Goal: Navigation & Orientation: Find specific page/section

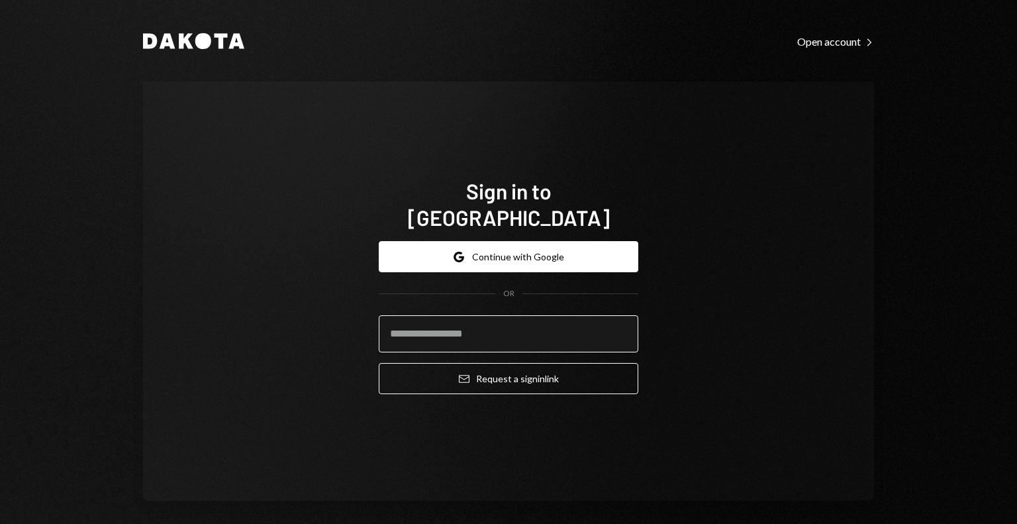
click at [500, 330] on input "email" at bounding box center [509, 333] width 260 height 37
type input "**********"
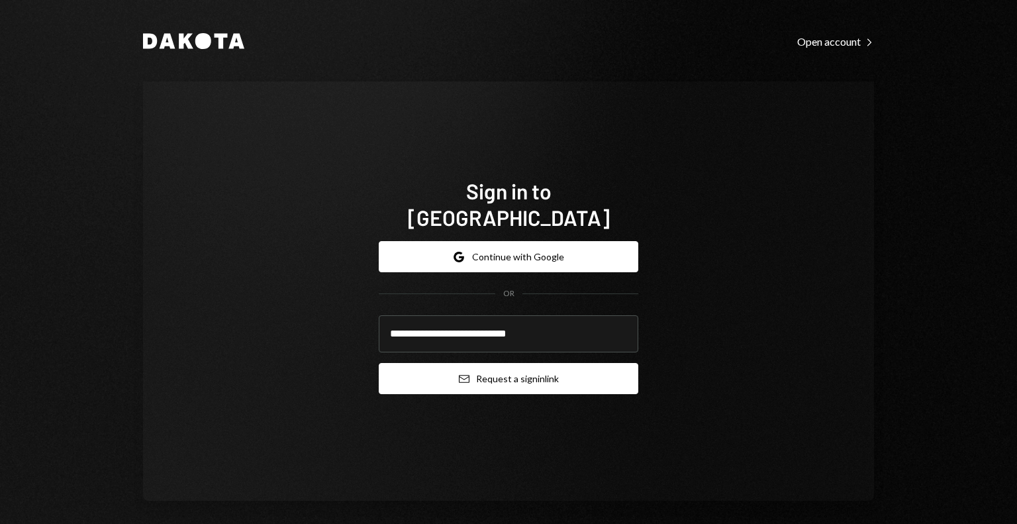
click at [491, 363] on button "Email Request a sign in link" at bounding box center [509, 378] width 260 height 31
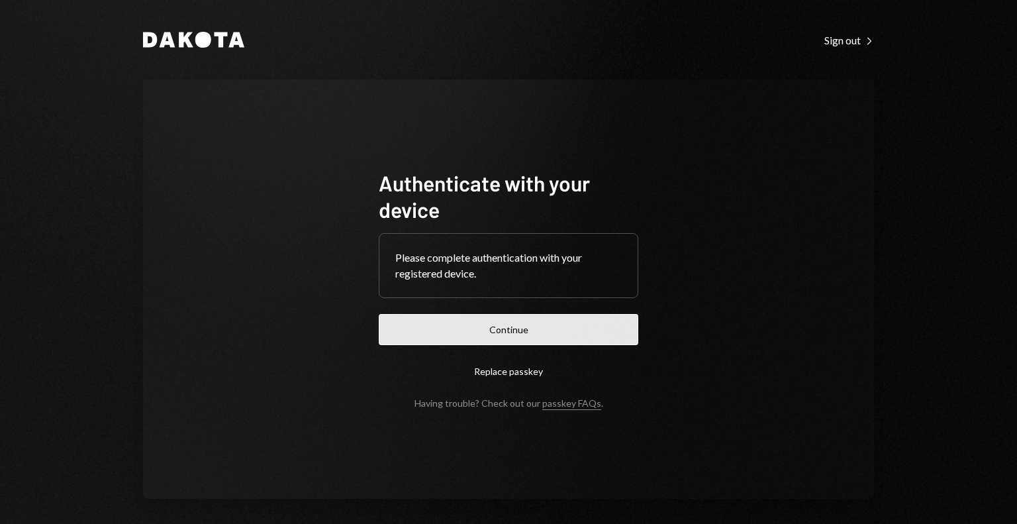
click at [503, 328] on button "Continue" at bounding box center [509, 329] width 260 height 31
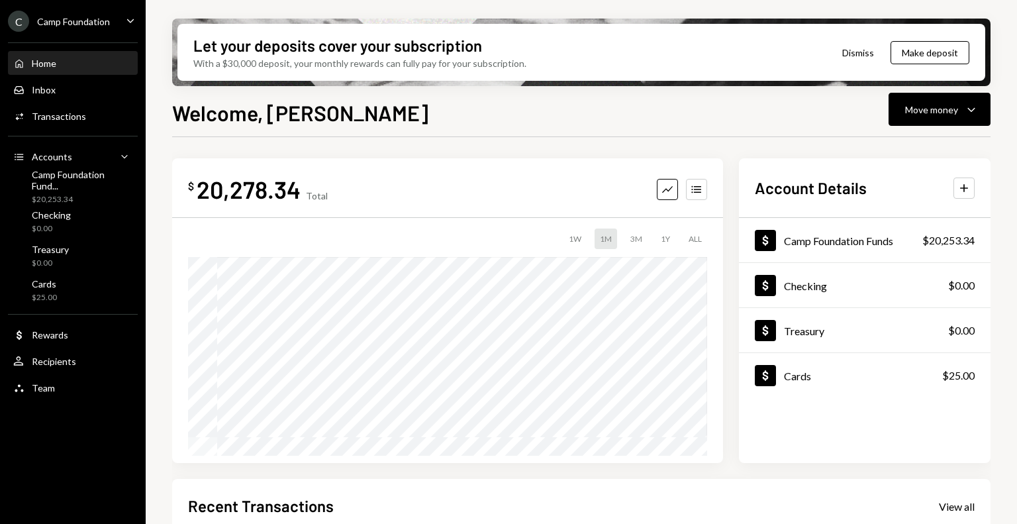
click at [89, 25] on div "Camp Foundation" at bounding box center [73, 21] width 73 height 11
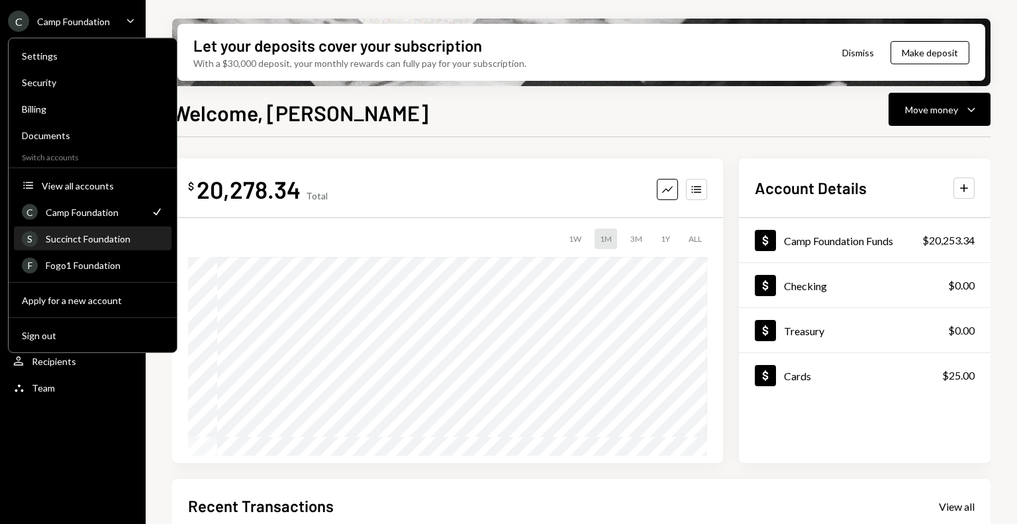
click at [97, 240] on div "Succinct Foundation" at bounding box center [105, 238] width 118 height 11
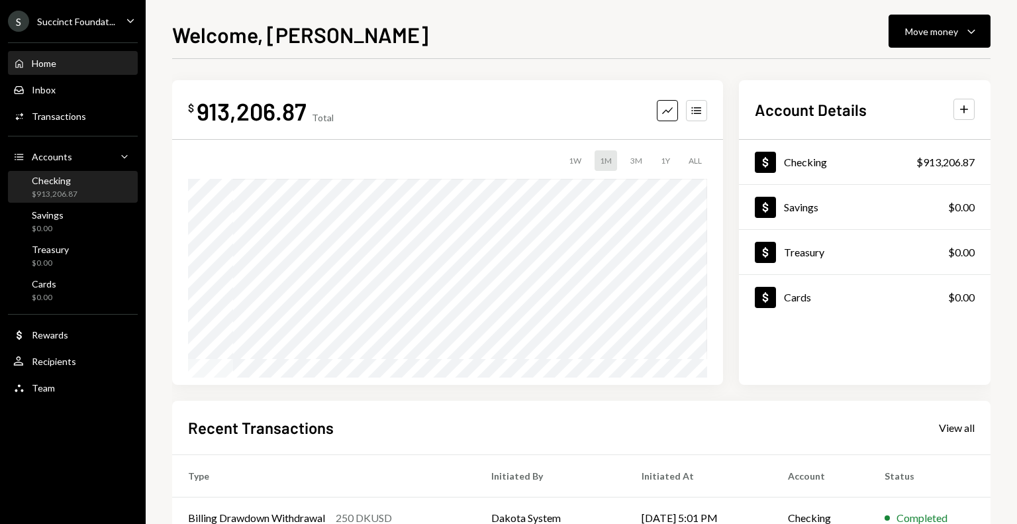
click at [72, 189] on div "$913,206.87" at bounding box center [55, 194] width 46 height 11
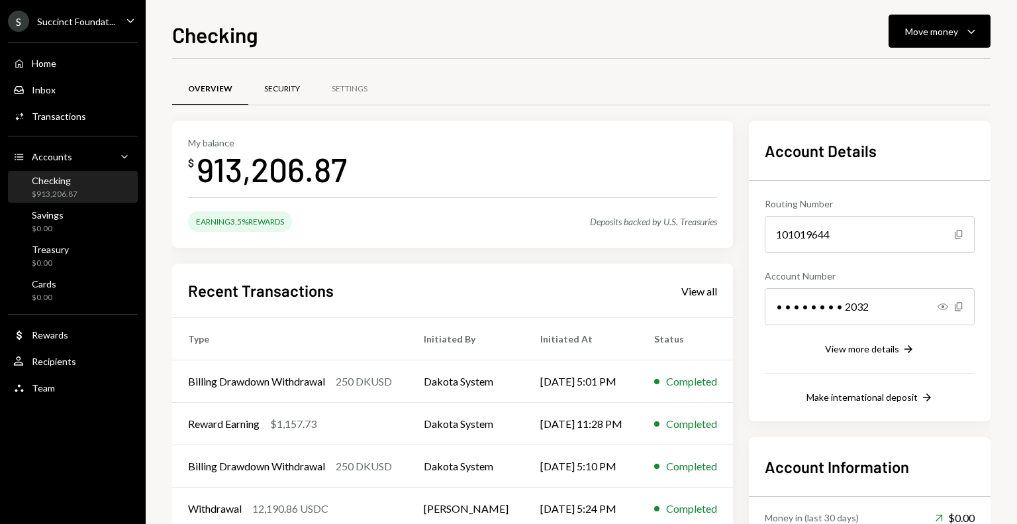
click at [283, 96] on div "Security" at bounding box center [282, 90] width 68 height 32
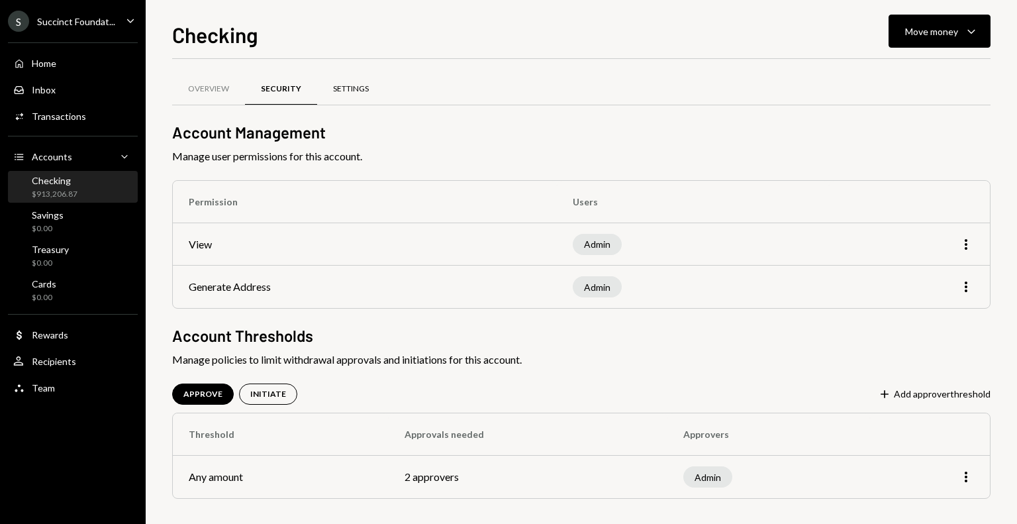
click at [348, 91] on div "Settings" at bounding box center [351, 88] width 36 height 11
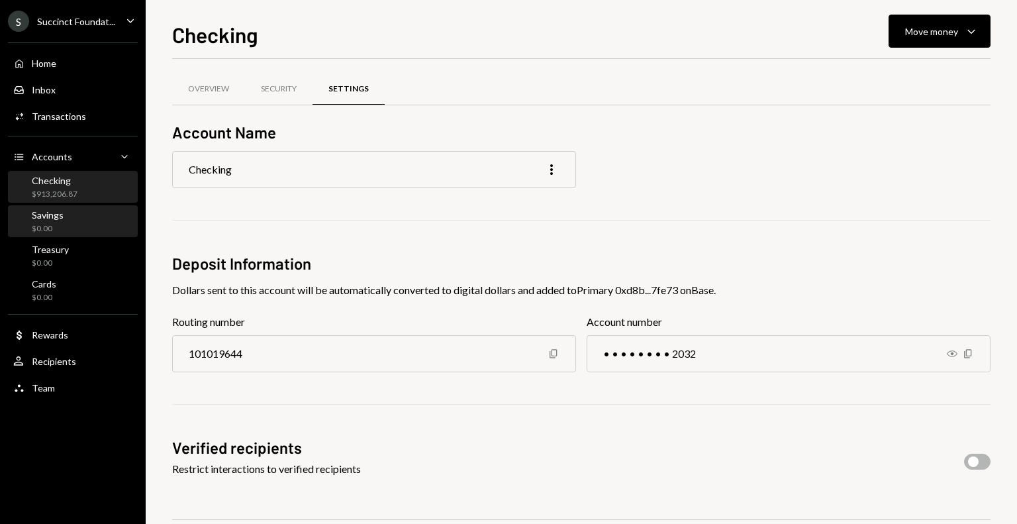
click at [111, 217] on div "Savings $0.00" at bounding box center [72, 221] width 119 height 25
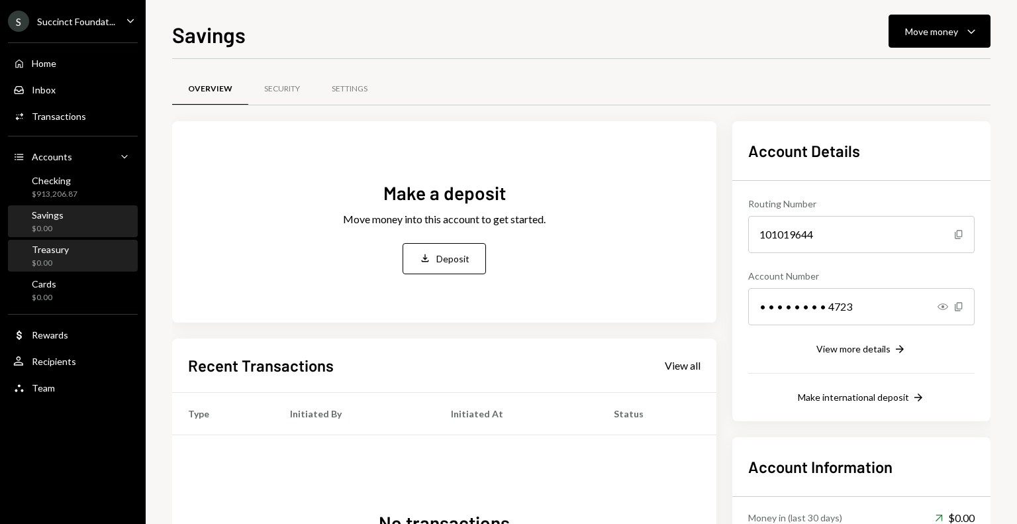
click at [110, 246] on div "Treasury $0.00" at bounding box center [72, 256] width 119 height 25
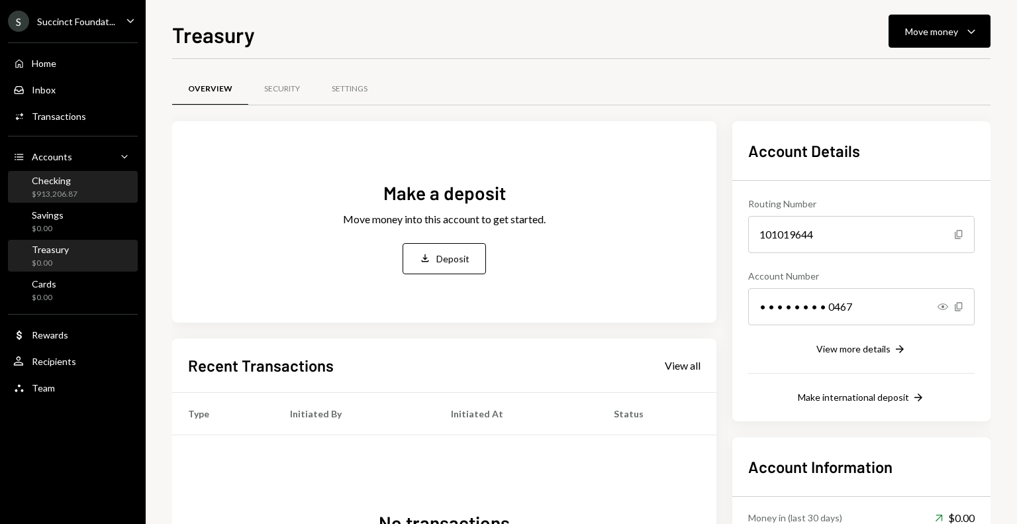
click at [89, 196] on div "Checking $913,206.87" at bounding box center [72, 187] width 119 height 25
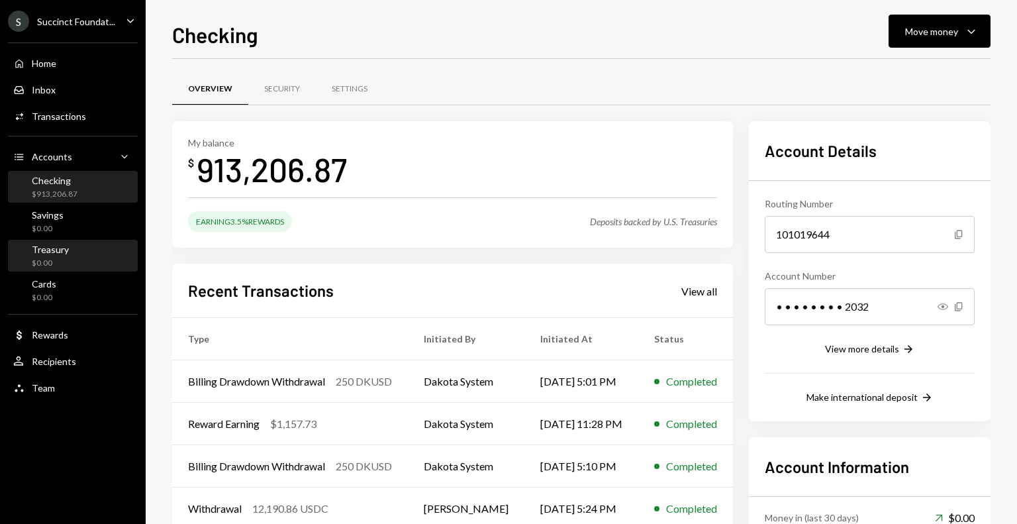
click at [89, 261] on div "Treasury $0.00" at bounding box center [72, 256] width 119 height 25
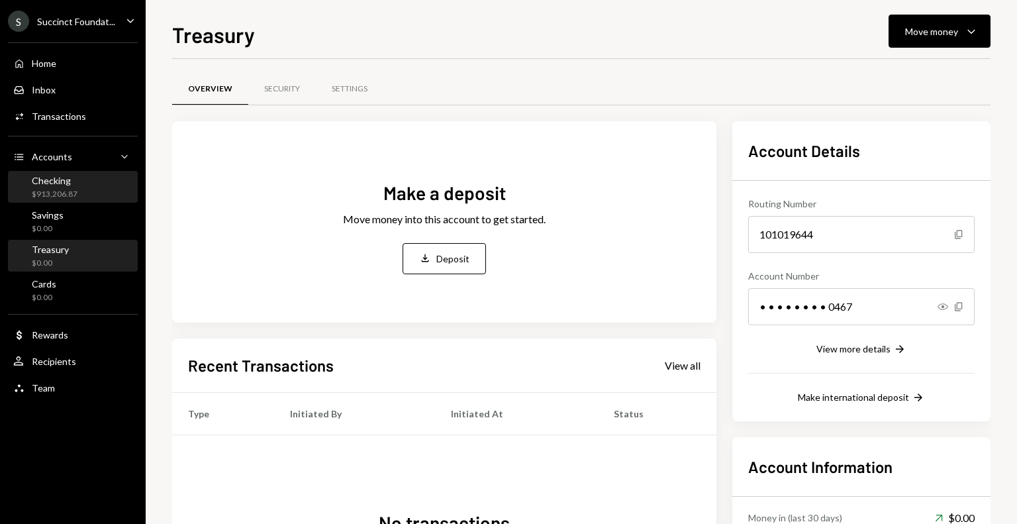
click at [78, 201] on div "Checking $913,206.87" at bounding box center [72, 187] width 119 height 30
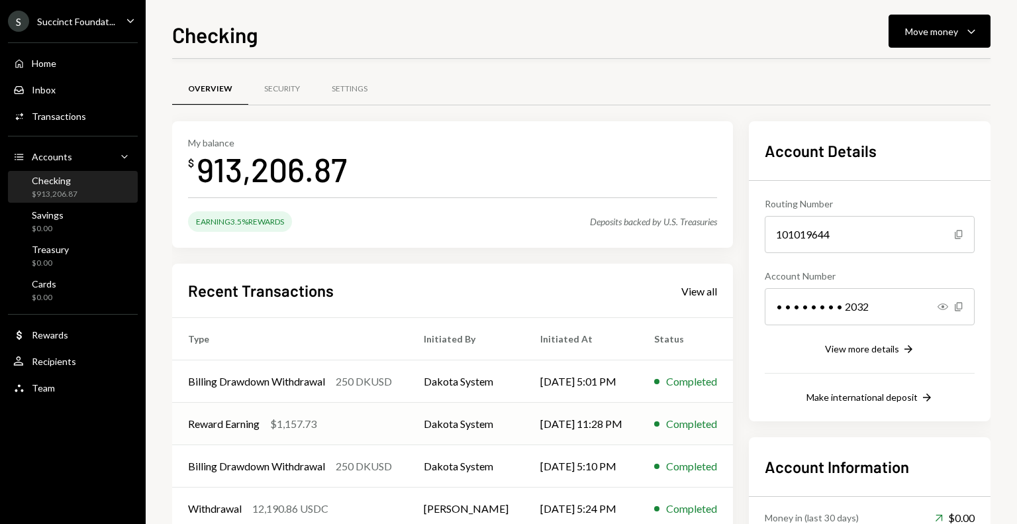
scroll to position [66, 0]
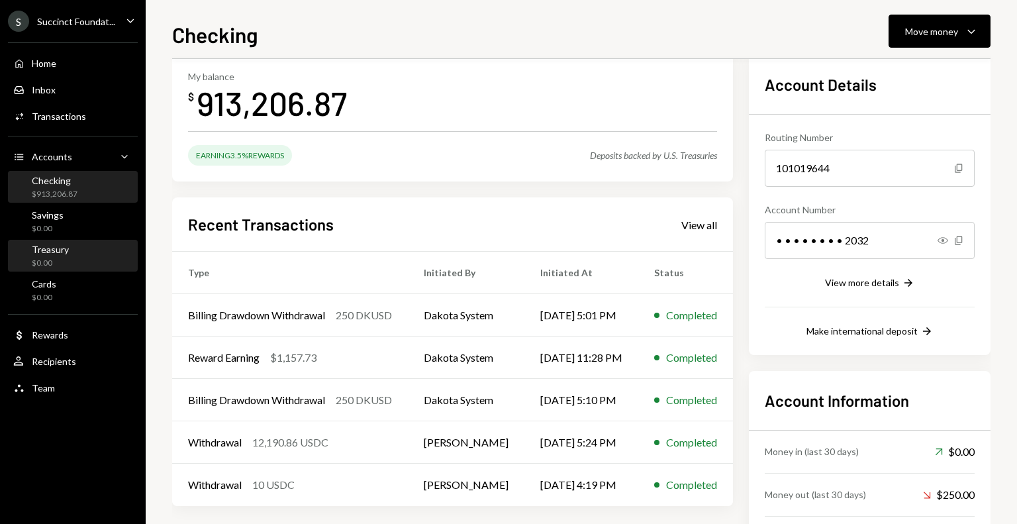
click at [70, 254] on div "Treasury $0.00" at bounding box center [72, 256] width 119 height 25
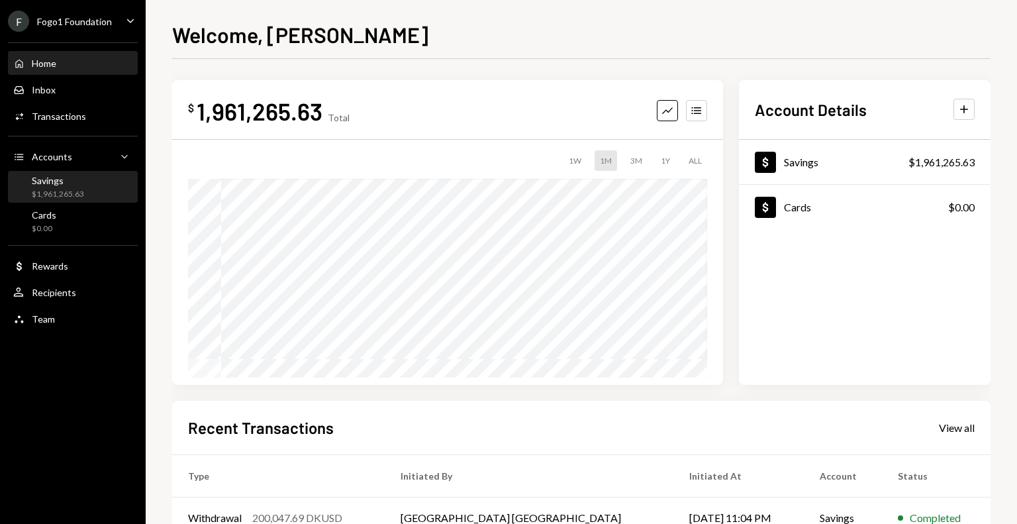
click at [72, 198] on div "$1,961,265.63" at bounding box center [58, 194] width 52 height 11
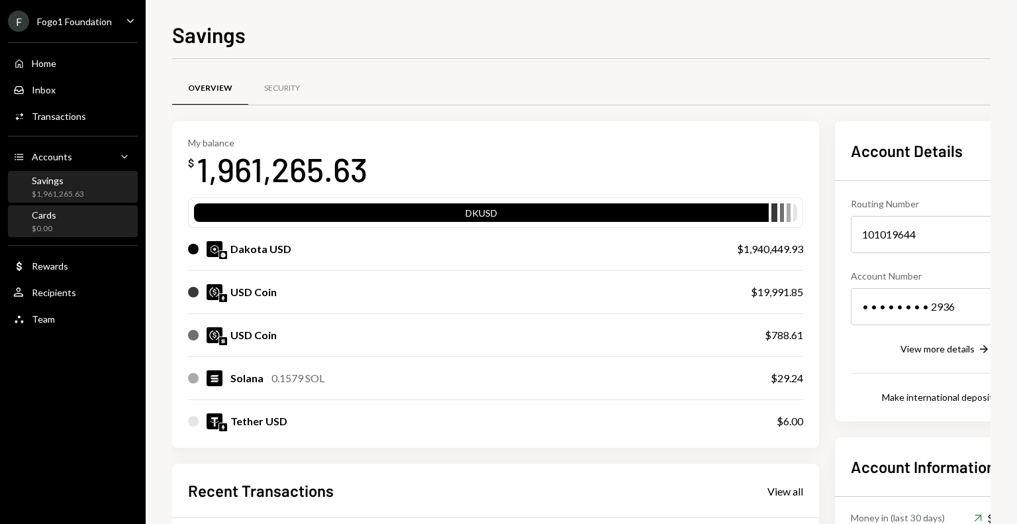
click at [72, 214] on div "Cards $0.00" at bounding box center [72, 221] width 119 height 25
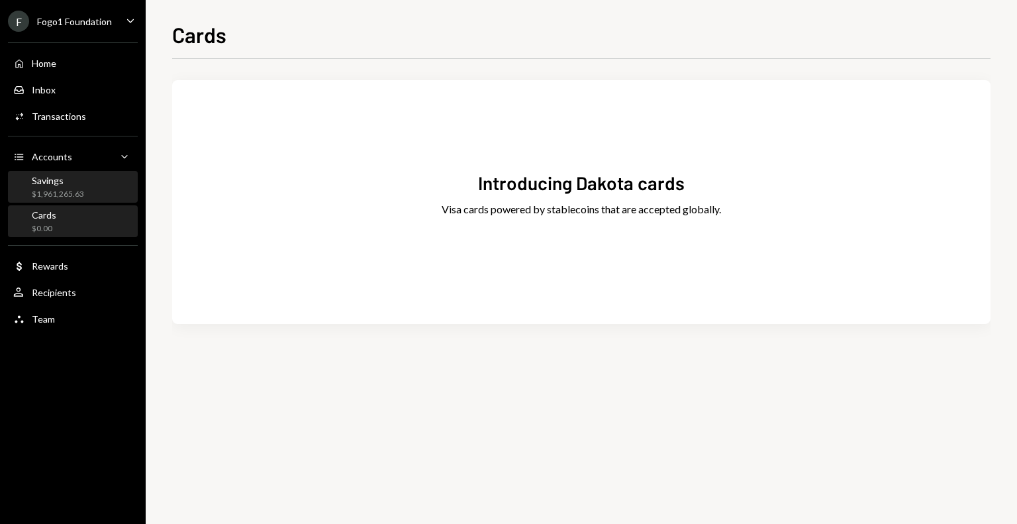
click at [72, 187] on div "Savings $1,961,265.63" at bounding box center [58, 187] width 52 height 25
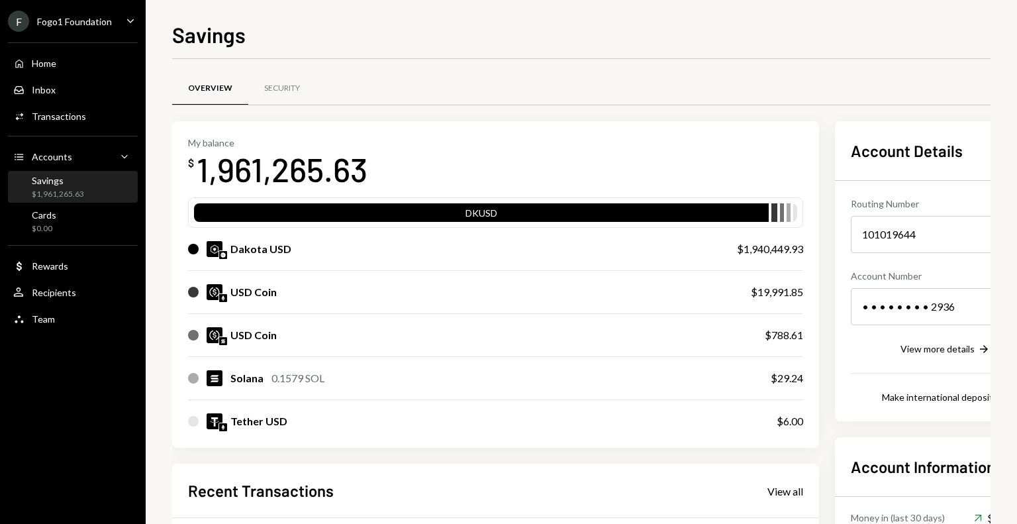
click at [70, 20] on div "Fogo1 Foundation" at bounding box center [74, 21] width 75 height 11
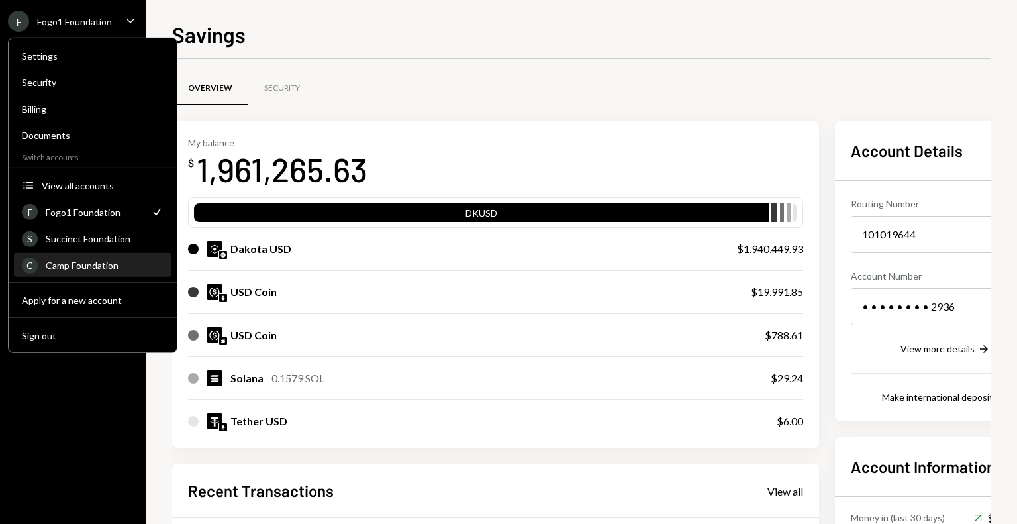
click at [69, 266] on div "Camp Foundation" at bounding box center [105, 265] width 118 height 11
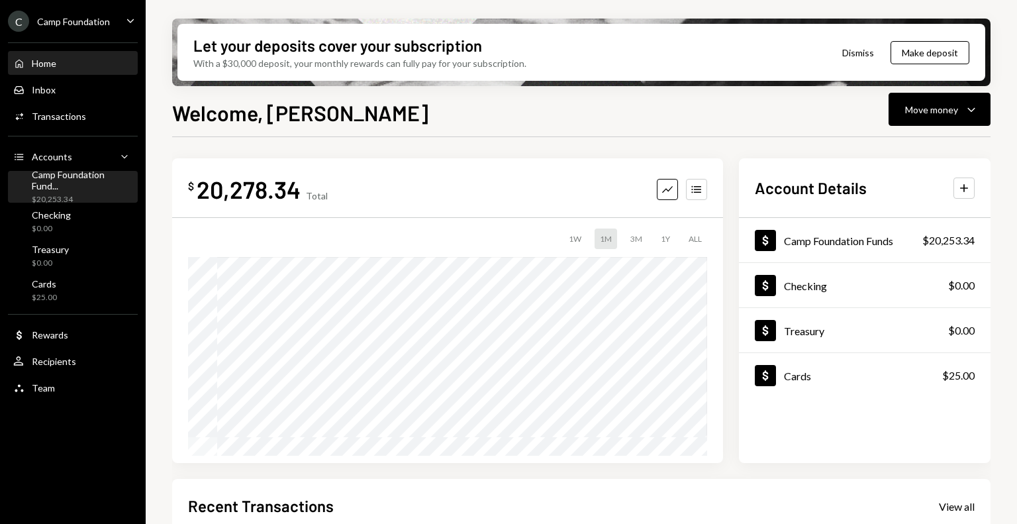
click at [87, 194] on div "$20,253.34" at bounding box center [82, 199] width 101 height 11
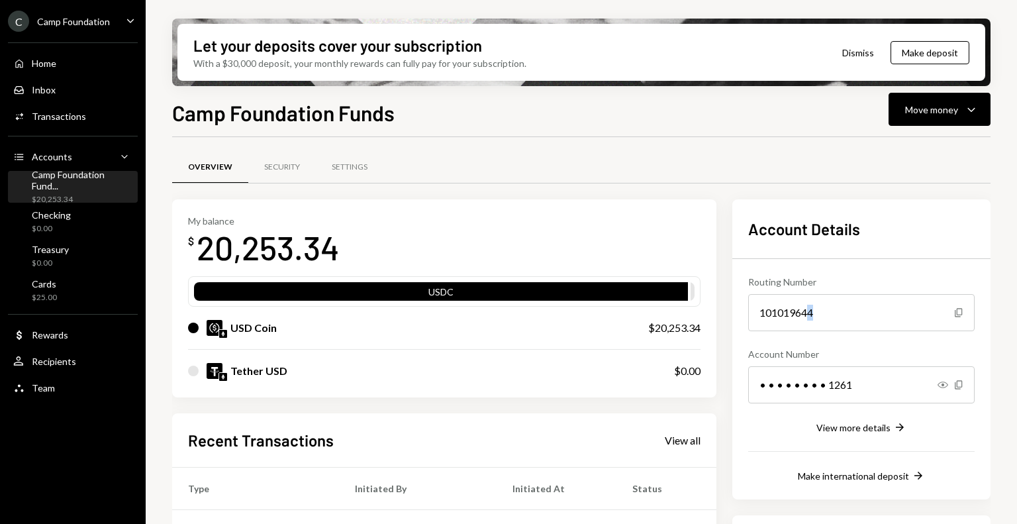
click at [811, 310] on div "101019644" at bounding box center [861, 312] width 226 height 37
click at [872, 428] on div "View more details" at bounding box center [854, 427] width 74 height 11
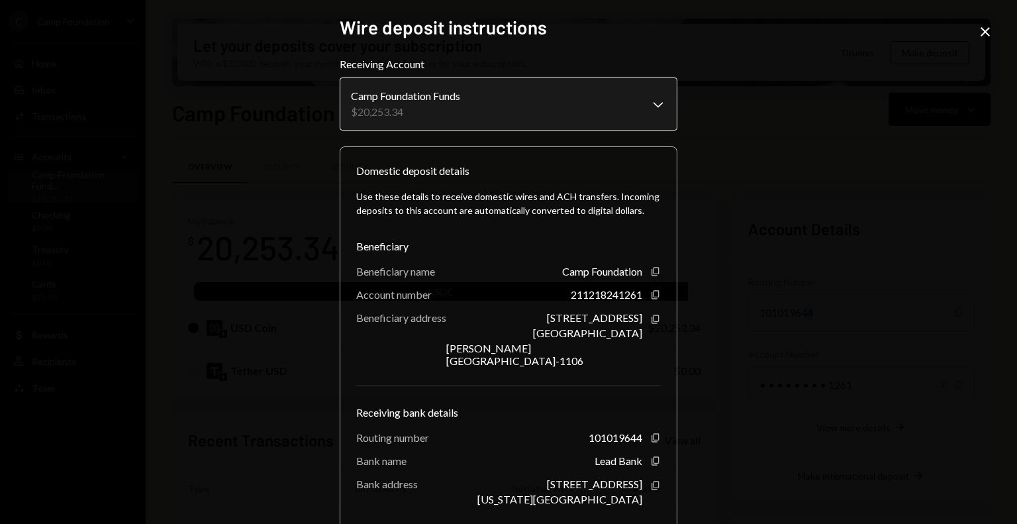
click at [647, 103] on body "C Camp Foundation Caret Down Home Home Inbox Inbox Activities Transactions Acco…" at bounding box center [508, 262] width 1017 height 524
click at [896, 172] on div "**********" at bounding box center [508, 262] width 1017 height 524
click at [650, 89] on body "C Camp Foundation Caret Down Home Home Inbox Inbox Activities Transactions Acco…" at bounding box center [508, 262] width 1017 height 524
click at [657, 108] on body "C Camp Foundation Caret Down Home Home Inbox Inbox Activities Transactions Acco…" at bounding box center [508, 262] width 1017 height 524
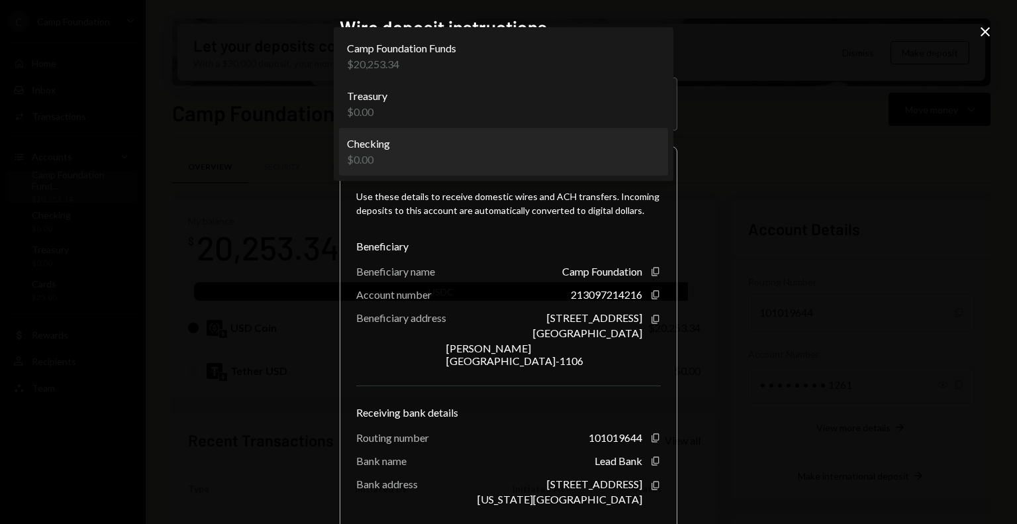
select select "**********"
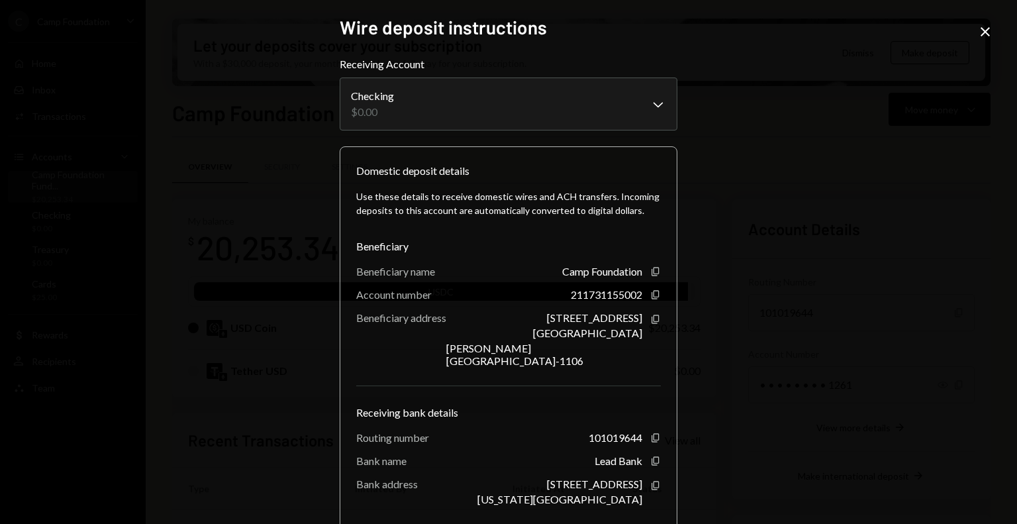
click at [980, 26] on icon "Close" at bounding box center [985, 32] width 16 height 16
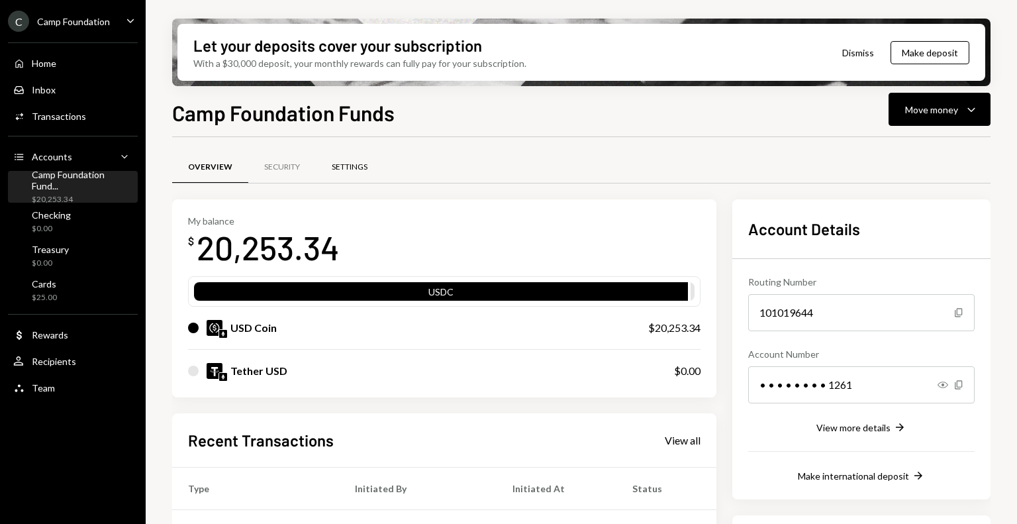
click at [344, 172] on div "Settings" at bounding box center [350, 168] width 68 height 32
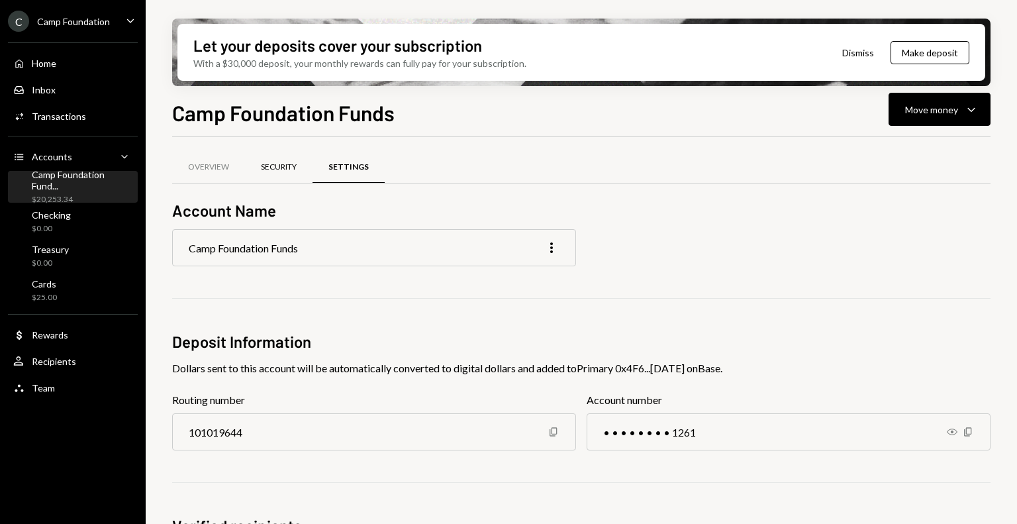
click at [285, 169] on div "Security" at bounding box center [279, 167] width 36 height 11
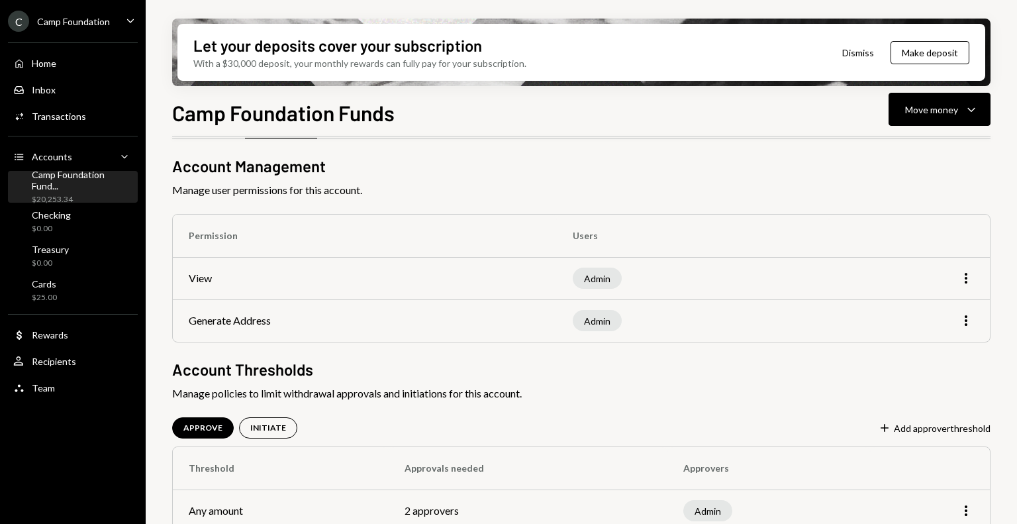
scroll to position [64, 0]
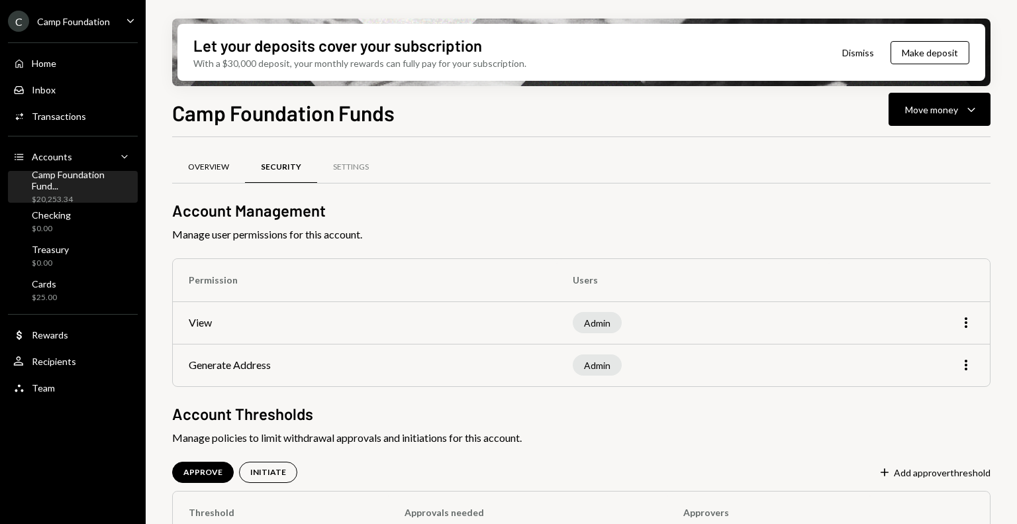
click at [212, 164] on div "Overview" at bounding box center [208, 167] width 41 height 11
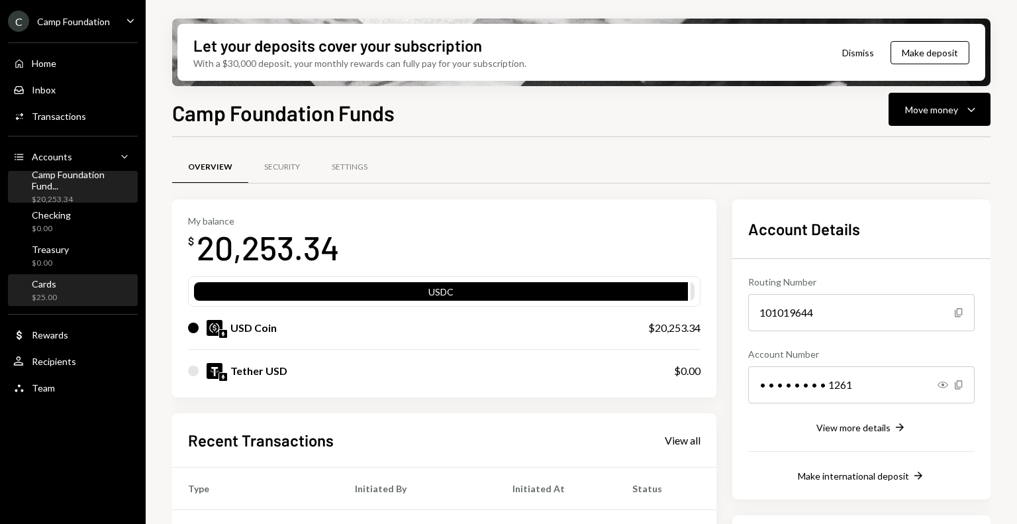
click at [69, 289] on div "Cards $25.00" at bounding box center [72, 290] width 119 height 25
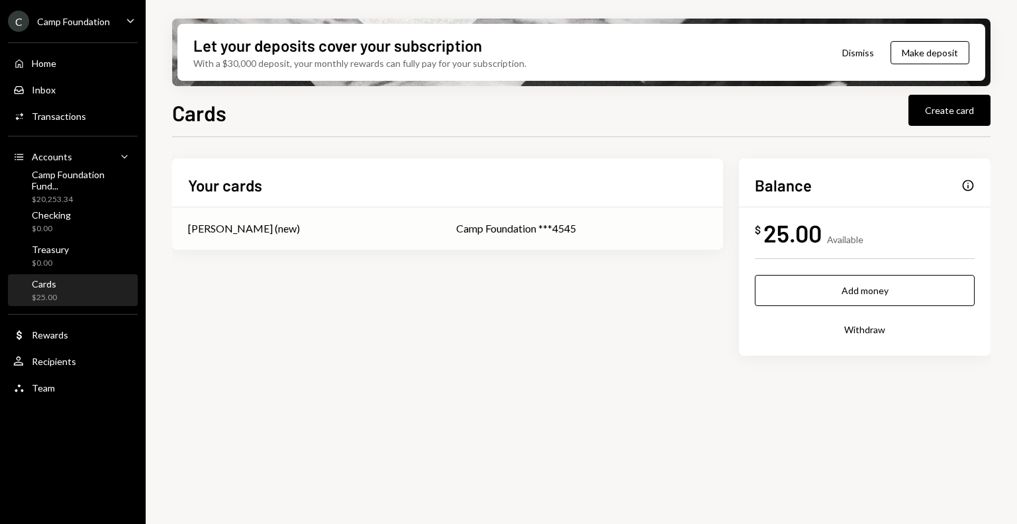
click at [537, 230] on div "Camp Foundation ***4545" at bounding box center [581, 229] width 251 height 16
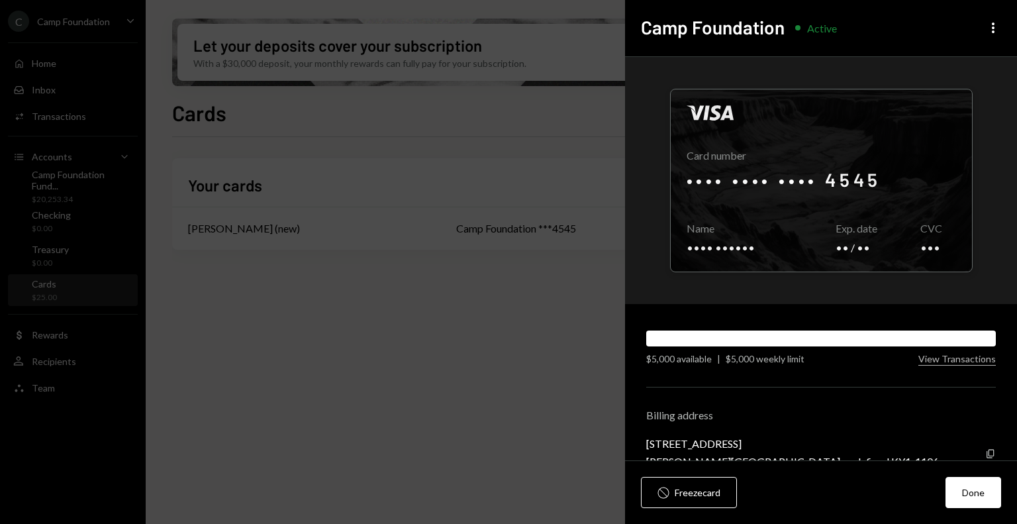
scroll to position [28, 0]
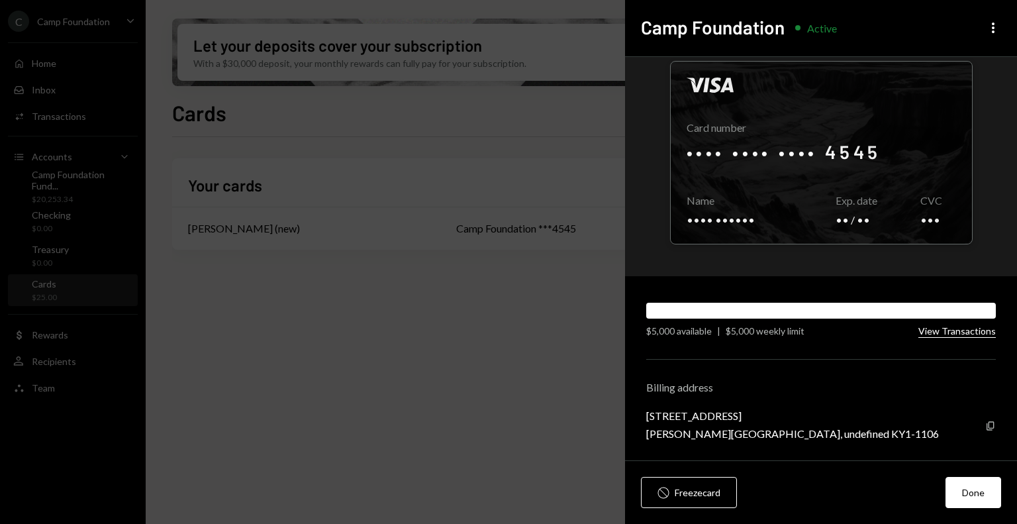
click at [948, 330] on button "View Transactions" at bounding box center [957, 331] width 77 height 13
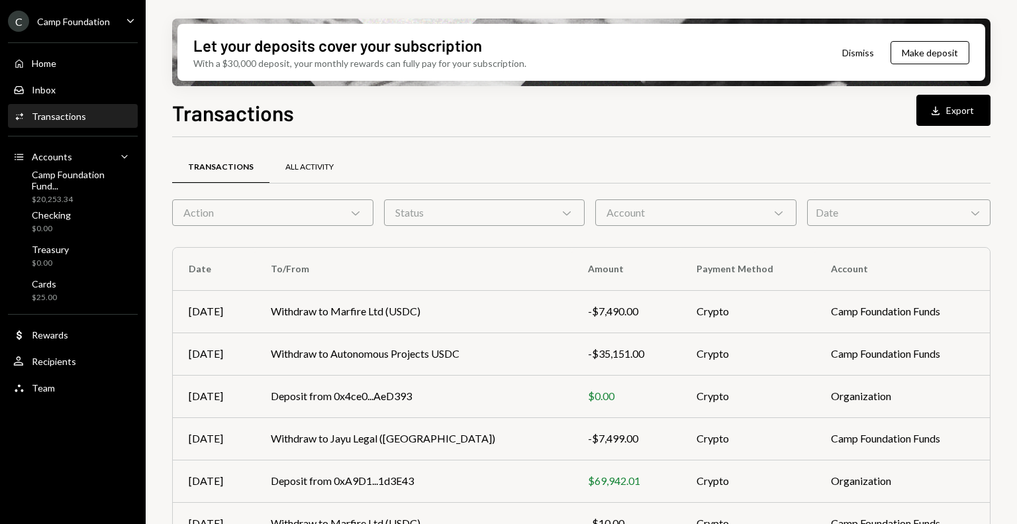
click at [293, 172] on div "All Activity" at bounding box center [310, 168] width 80 height 32
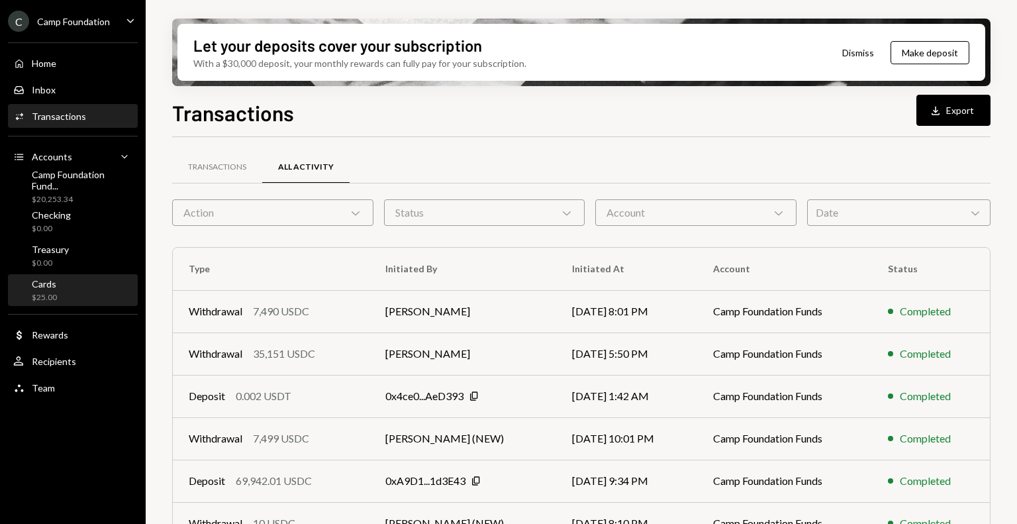
click at [90, 295] on div "Cards $25.00" at bounding box center [72, 290] width 119 height 25
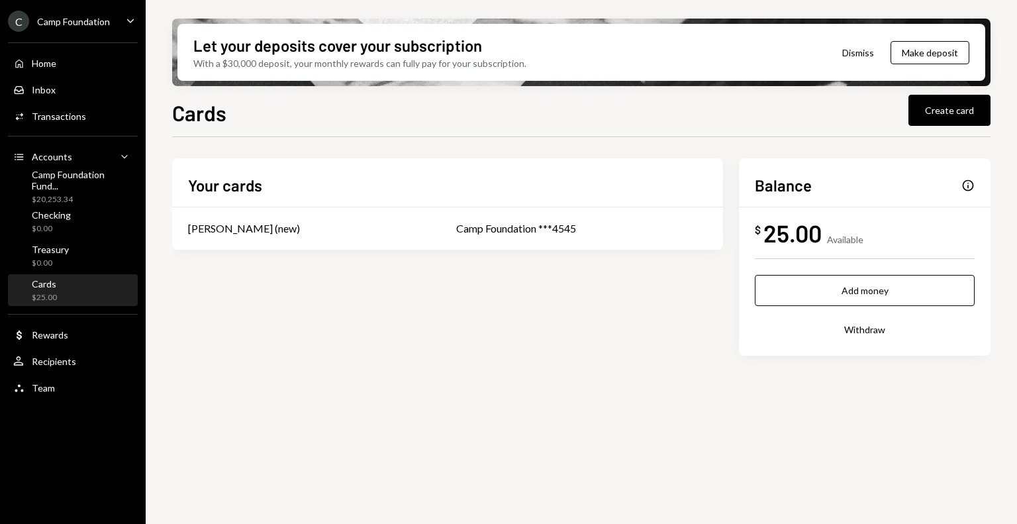
click at [968, 186] on div "Info" at bounding box center [968, 185] width 13 height 13
click at [60, 198] on div "$20,253.34" at bounding box center [82, 199] width 101 height 11
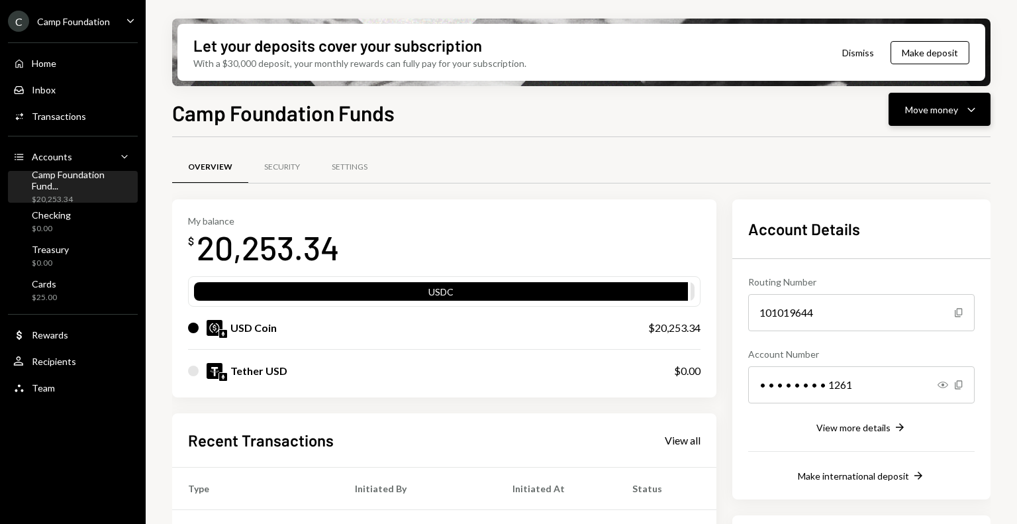
click at [969, 111] on icon "Caret Down" at bounding box center [972, 109] width 16 height 16
click at [93, 19] on div "Camp Foundation" at bounding box center [73, 21] width 73 height 11
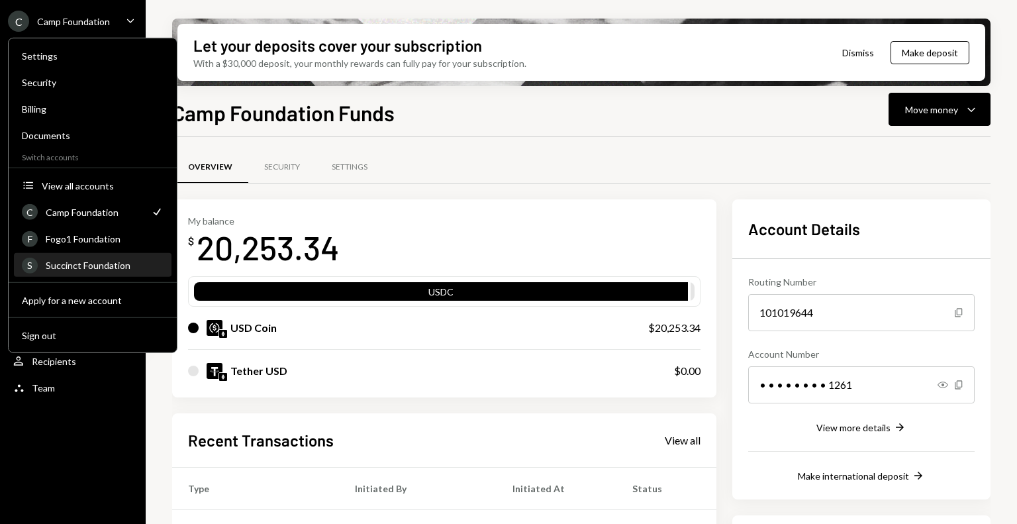
click at [91, 264] on div "Succinct Foundation" at bounding box center [105, 265] width 118 height 11
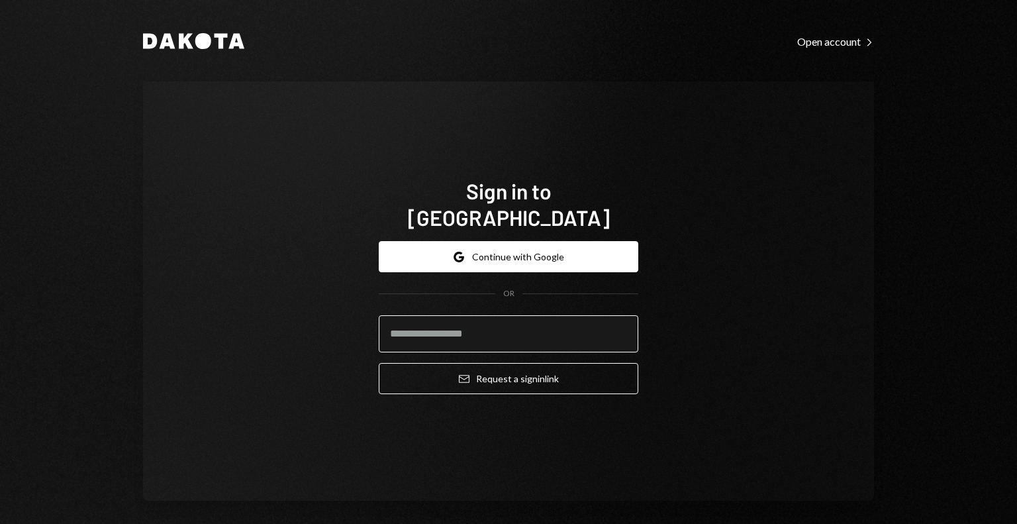
click at [494, 325] on input "email" at bounding box center [509, 333] width 260 height 37
type input "**********"
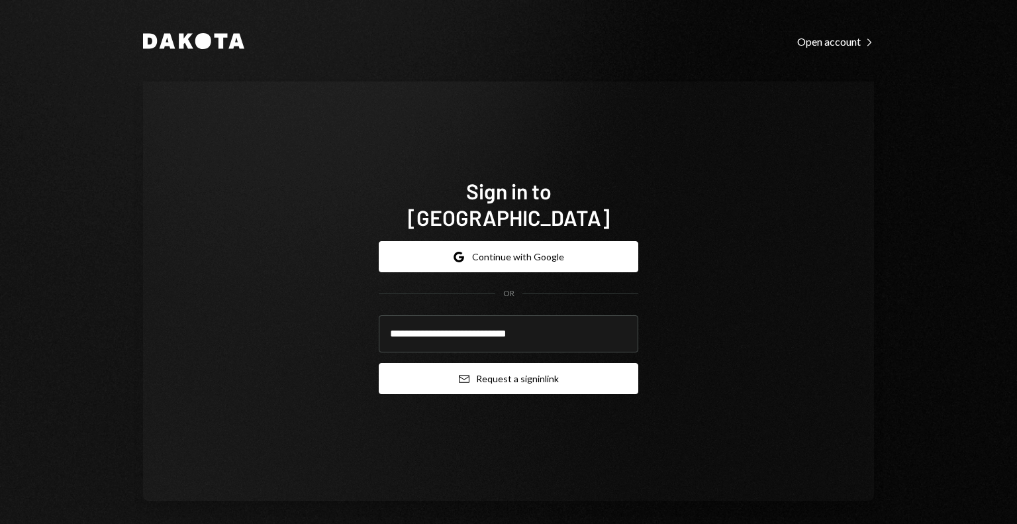
click at [493, 371] on button "Email Request a sign in link" at bounding box center [509, 378] width 260 height 31
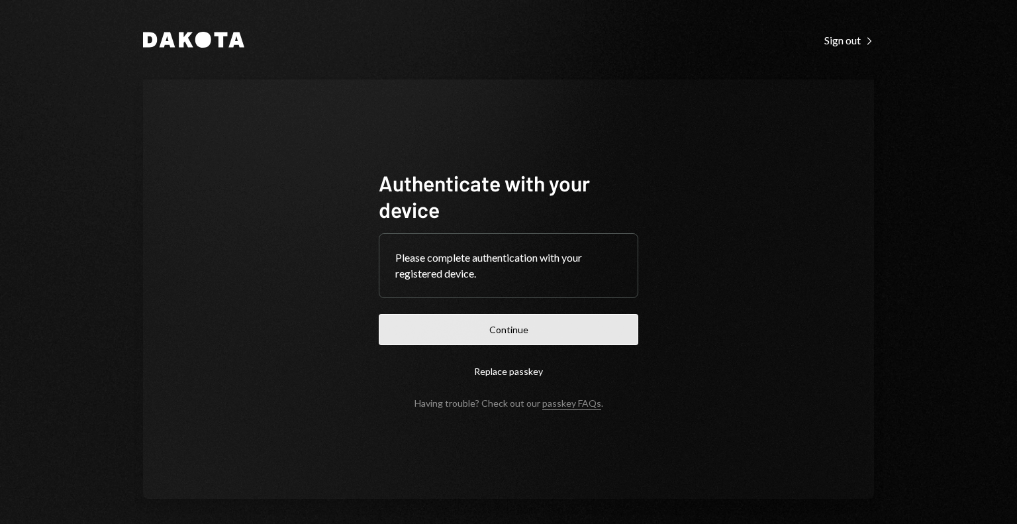
click at [490, 323] on button "Continue" at bounding box center [509, 329] width 260 height 31
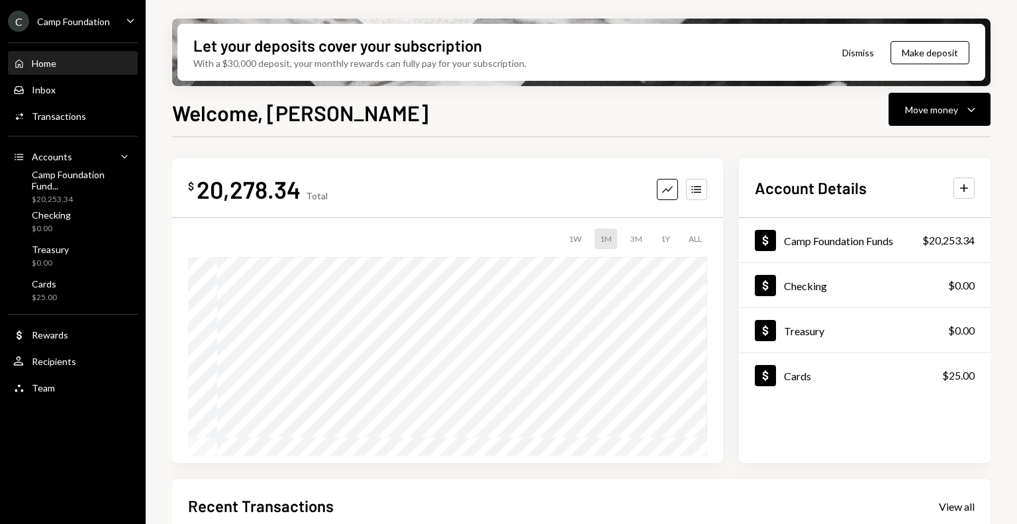
click at [117, 15] on div "C Camp Foundation Caret Down" at bounding box center [73, 21] width 146 height 21
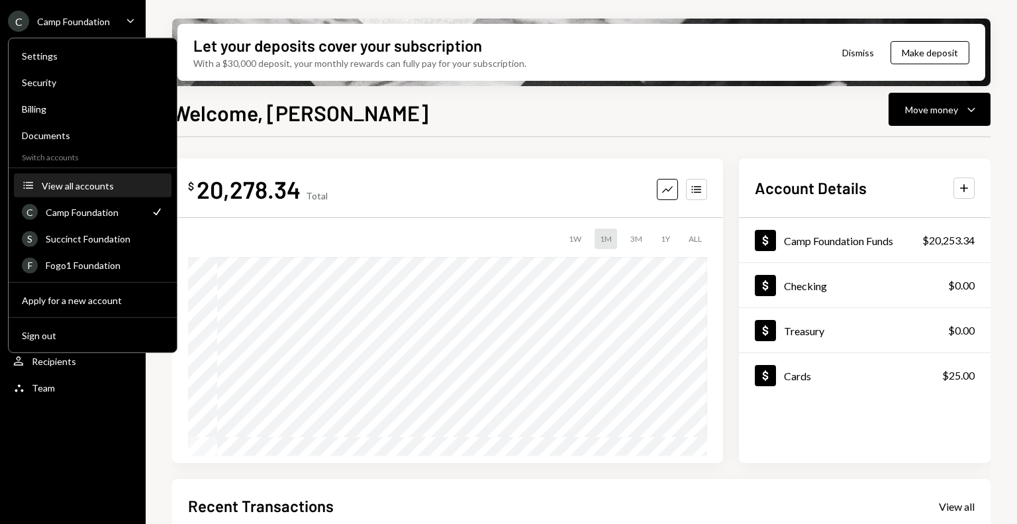
click at [72, 182] on div "View all accounts" at bounding box center [103, 184] width 122 height 11
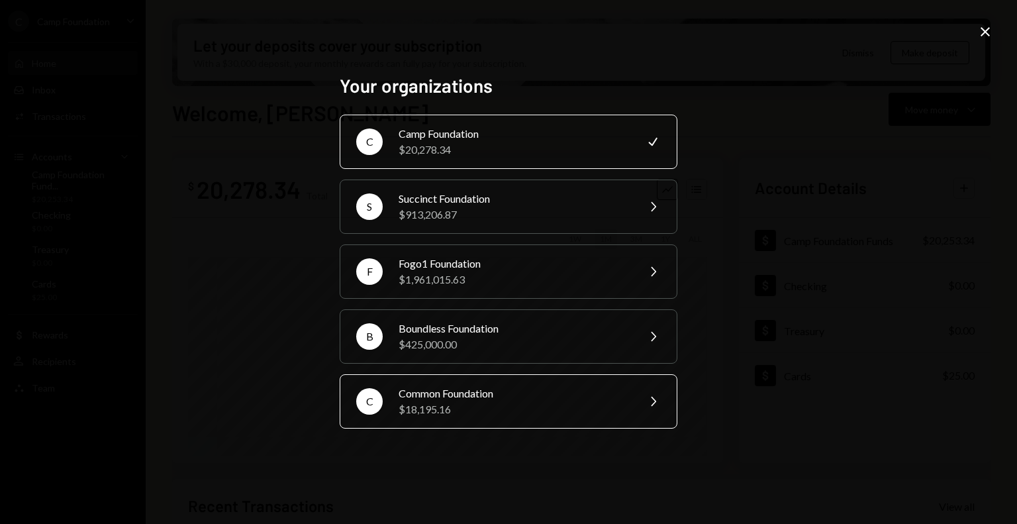
click at [400, 398] on div "Common Foundation" at bounding box center [514, 393] width 230 height 16
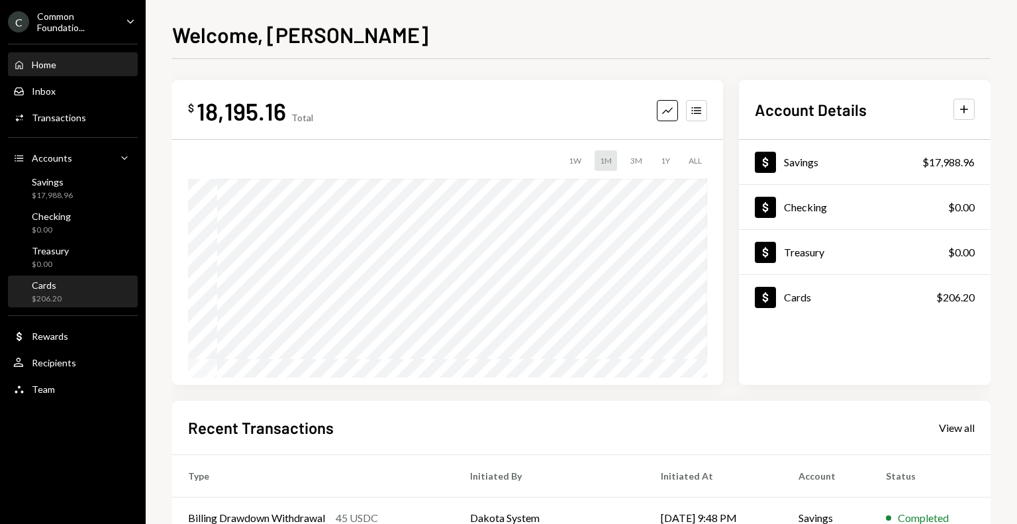
click at [86, 289] on div "Cards $206.20" at bounding box center [72, 291] width 119 height 25
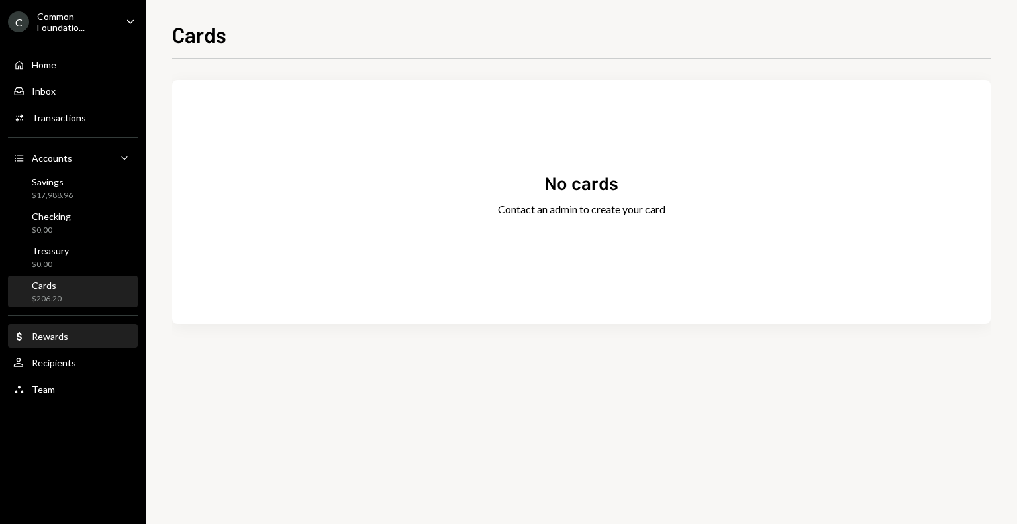
click at [72, 344] on div "Dollar Rewards" at bounding box center [72, 336] width 119 height 23
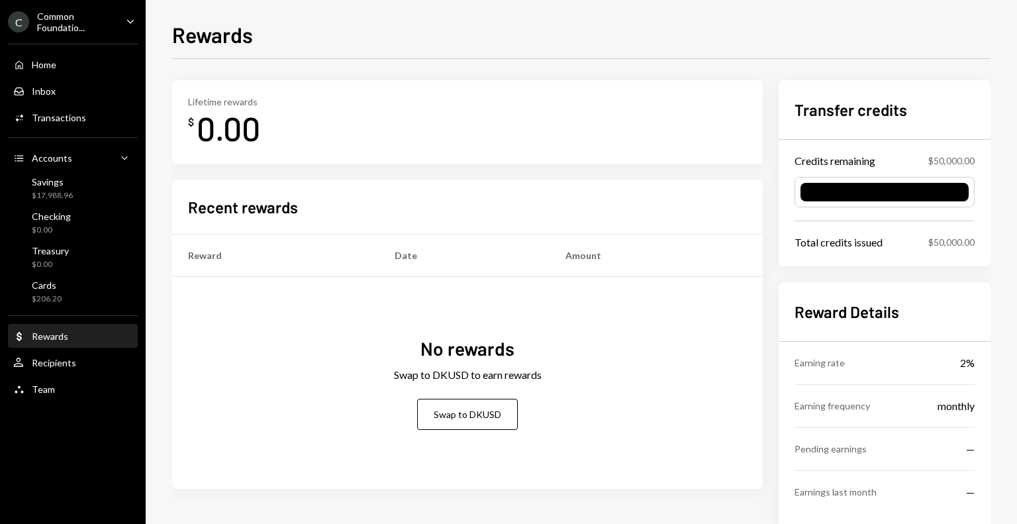
click at [332, 423] on div "No rewards Swap to DKUSD to earn rewards Swap to DKUSD" at bounding box center [467, 383] width 591 height 212
